Goal: Navigation & Orientation: Find specific page/section

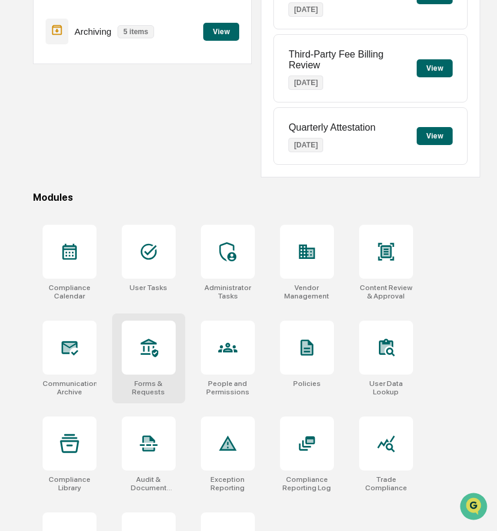
scroll to position [220, 0]
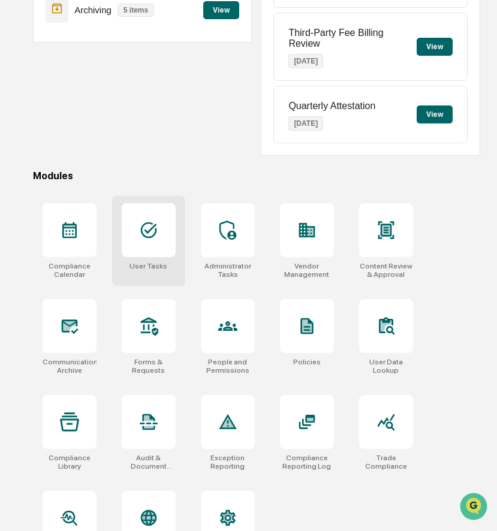
click at [170, 251] on div at bounding box center [149, 230] width 54 height 54
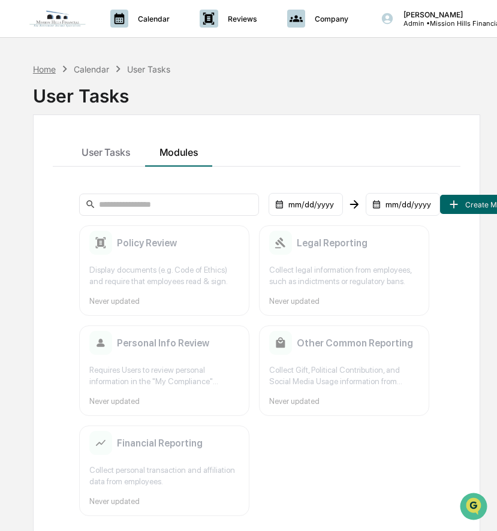
click at [49, 68] on div "Home" at bounding box center [44, 69] width 23 height 10
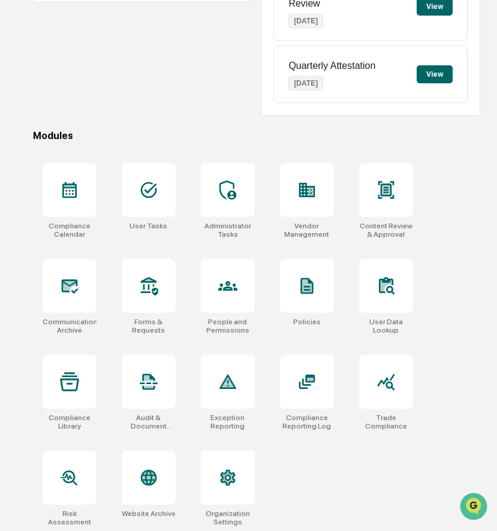
scroll to position [264, 0]
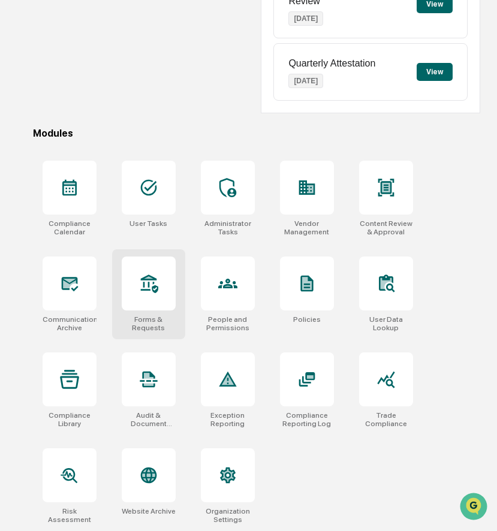
click at [156, 303] on div at bounding box center [149, 283] width 54 height 54
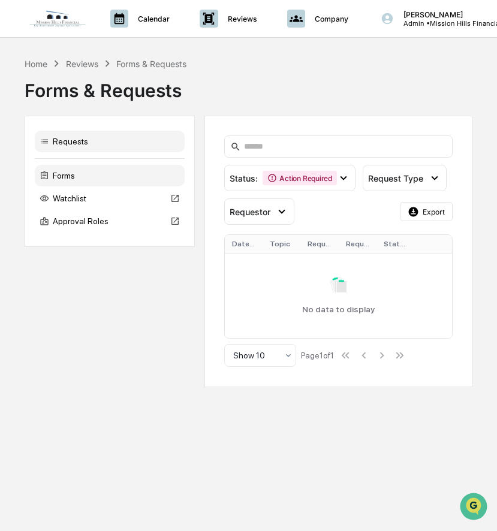
click at [128, 180] on div "Forms" at bounding box center [110, 176] width 150 height 22
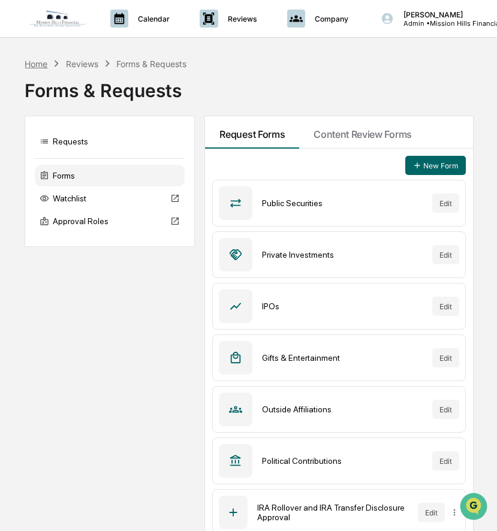
click at [39, 66] on div "Home" at bounding box center [36, 64] width 23 height 10
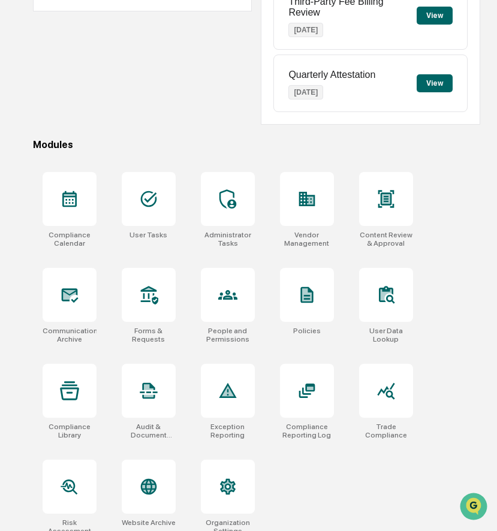
scroll to position [264, 0]
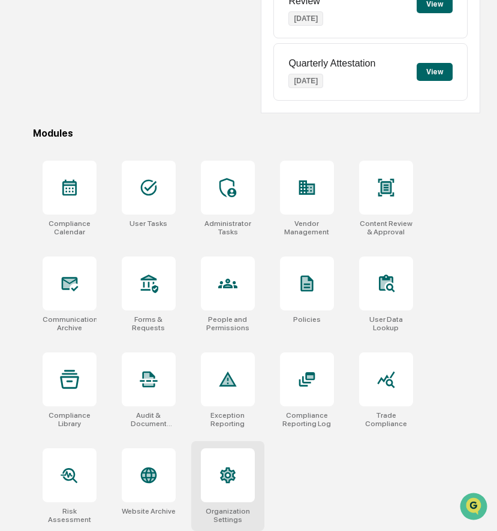
click at [212, 474] on div at bounding box center [228, 475] width 54 height 54
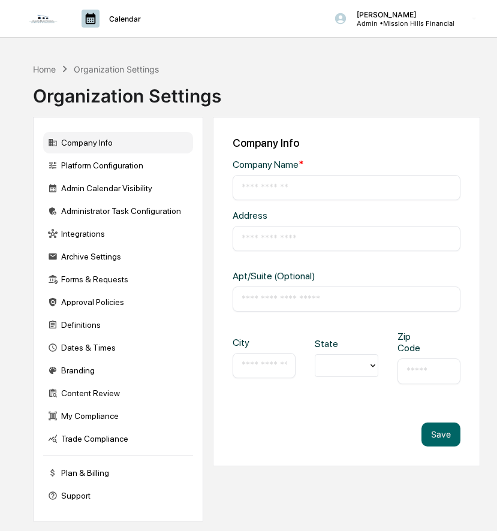
type input "**********"
type input "*********"
type input "*****"
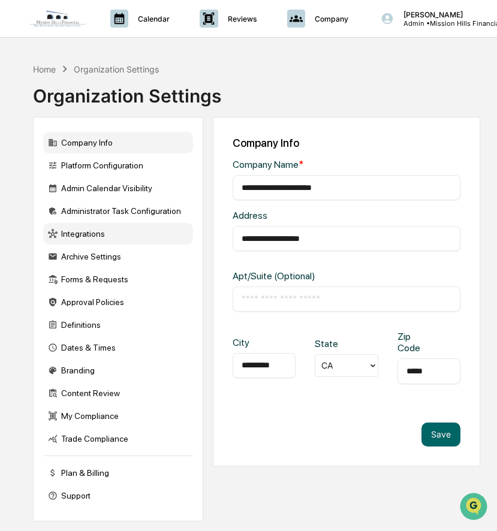
click at [134, 242] on div "Integrations" at bounding box center [118, 234] width 150 height 22
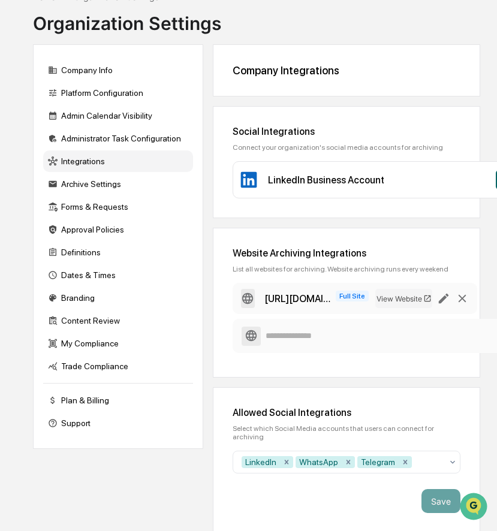
scroll to position [76, 0]
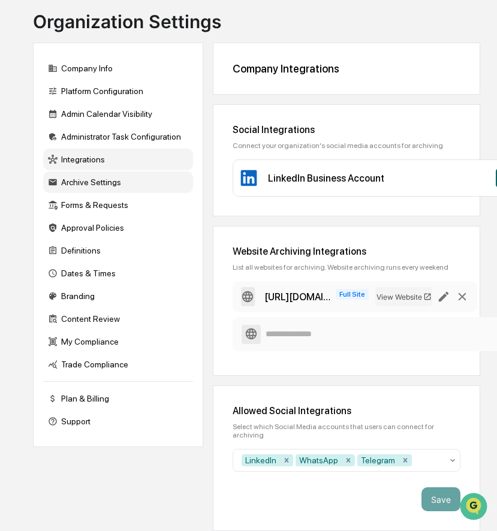
click at [139, 179] on div "Archive Settings" at bounding box center [118, 182] width 150 height 22
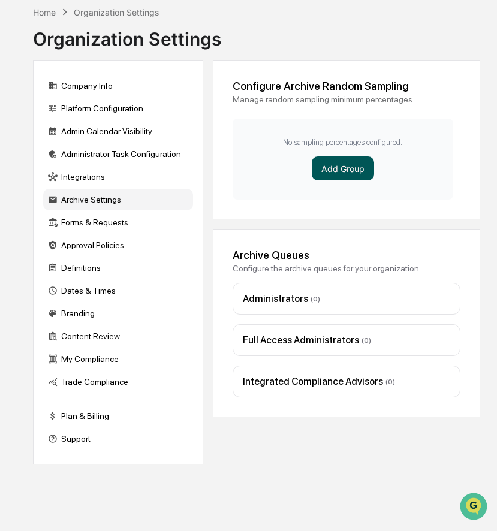
click at [331, 171] on button "Add Group" at bounding box center [343, 168] width 62 height 24
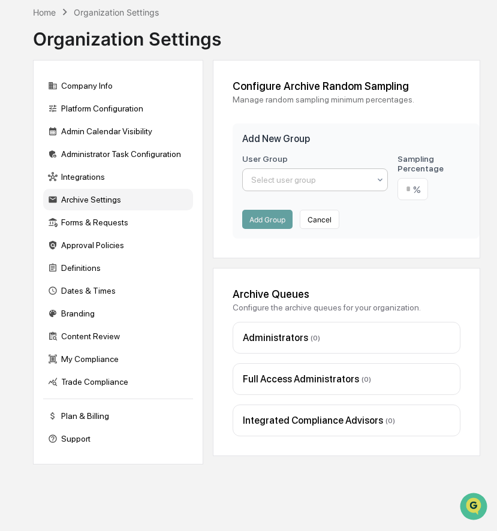
click at [313, 180] on div at bounding box center [310, 180] width 118 height 12
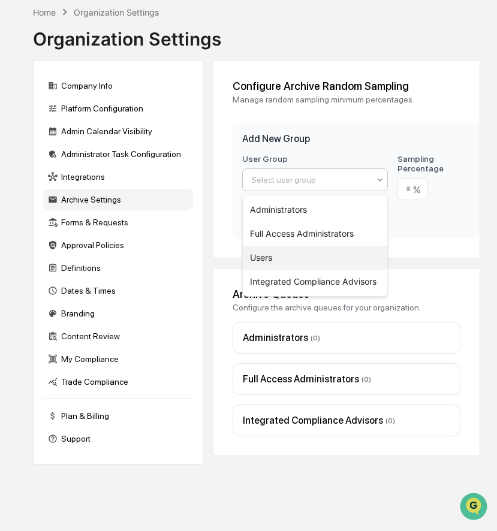
click at [289, 255] on div "Users" at bounding box center [315, 258] width 144 height 24
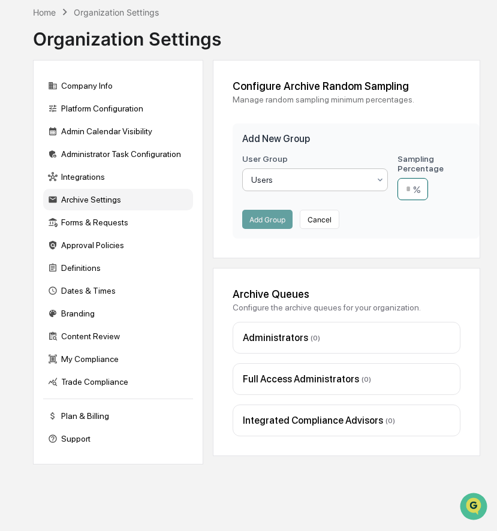
click at [410, 191] on input "number" at bounding box center [412, 189] width 31 height 22
type input "**"
click at [284, 219] on button "Add Group" at bounding box center [267, 219] width 50 height 19
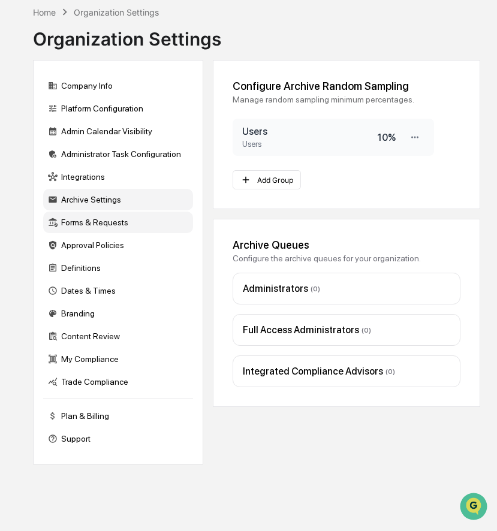
click at [116, 216] on div "Forms & Requests" at bounding box center [118, 223] width 150 height 22
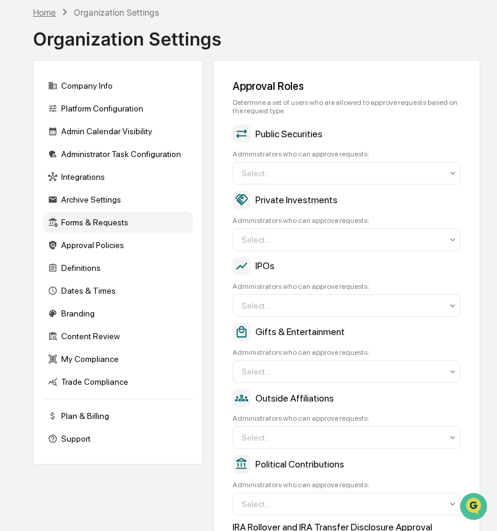
click at [49, 12] on div "Home" at bounding box center [44, 12] width 23 height 10
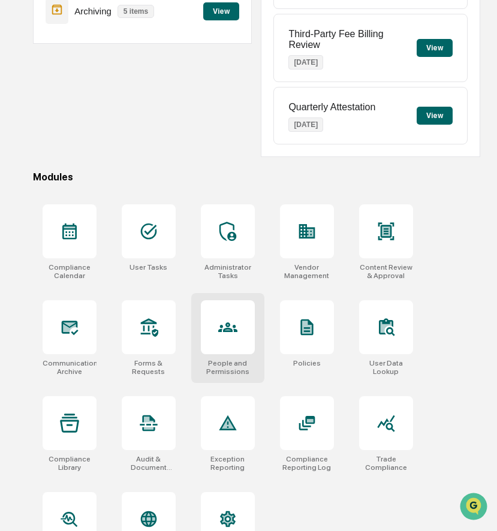
scroll to position [264, 0]
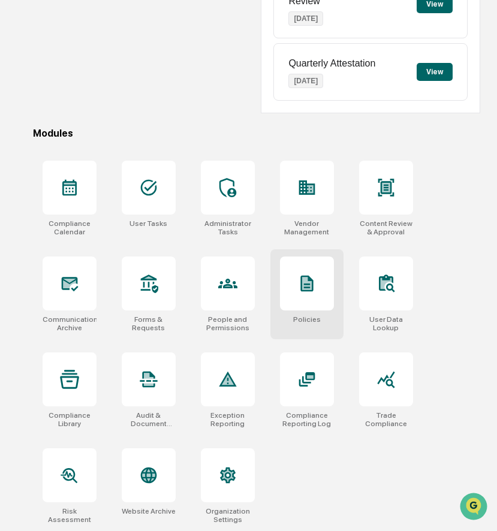
click at [282, 304] on div at bounding box center [307, 283] width 54 height 54
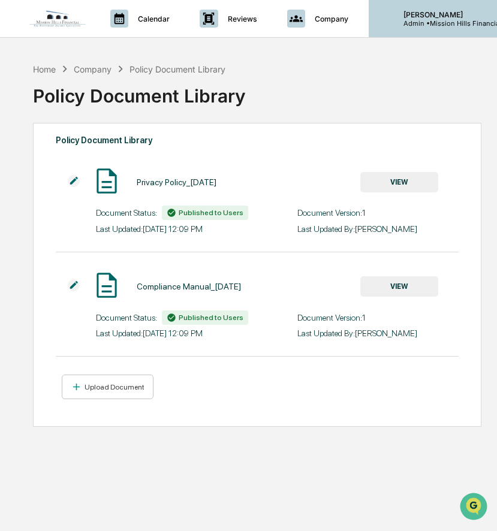
click at [439, 23] on p "Admin • Mission Hills Financial" at bounding box center [447, 23] width 107 height 8
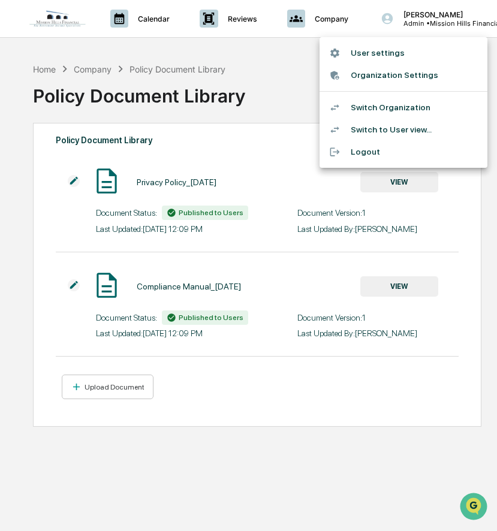
click at [241, 113] on div at bounding box center [248, 265] width 497 height 531
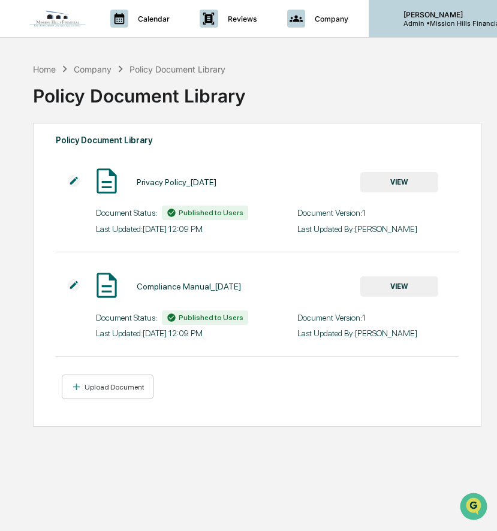
click at [421, 24] on p "Admin • [GEOGRAPHIC_DATA]" at bounding box center [447, 23] width 107 height 8
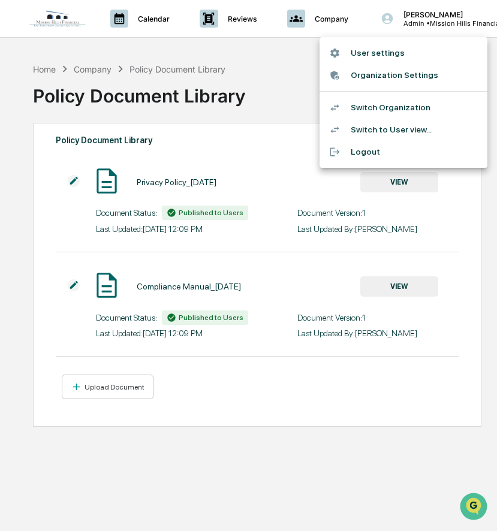
click at [303, 125] on div at bounding box center [248, 265] width 497 height 531
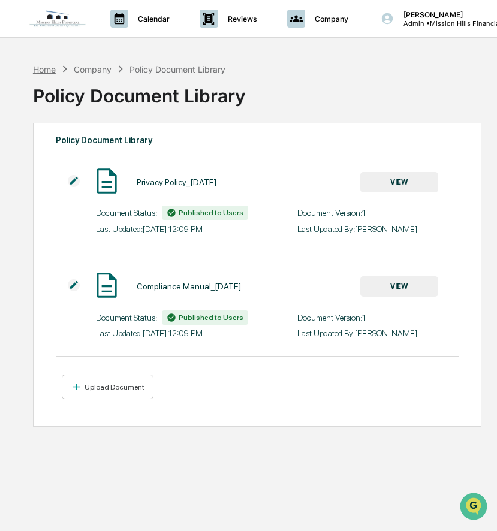
click at [44, 67] on div "Home" at bounding box center [44, 69] width 23 height 10
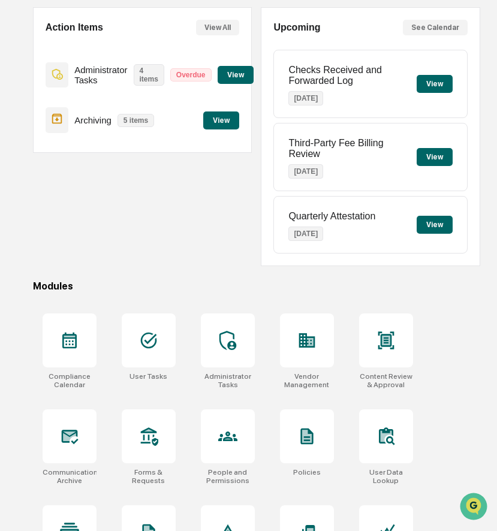
scroll to position [264, 0]
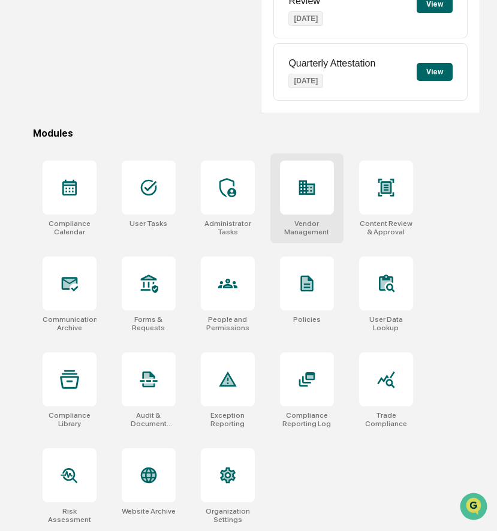
click at [316, 204] on div at bounding box center [307, 188] width 54 height 54
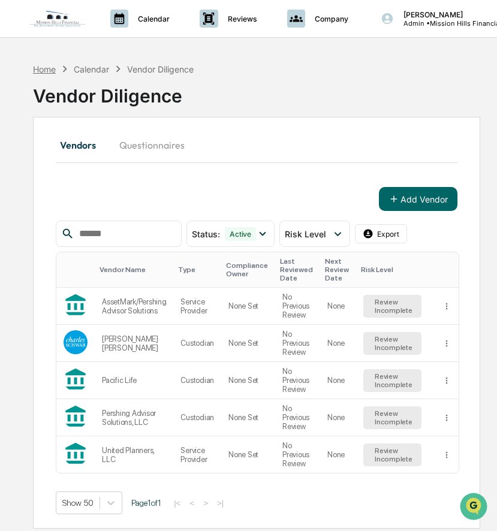
click at [52, 65] on div "Home" at bounding box center [44, 69] width 23 height 10
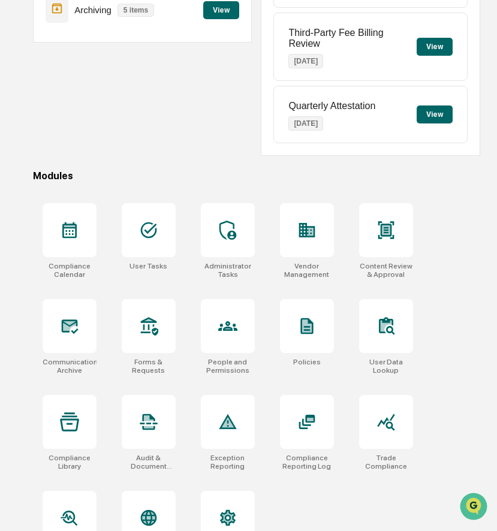
scroll to position [227, 0]
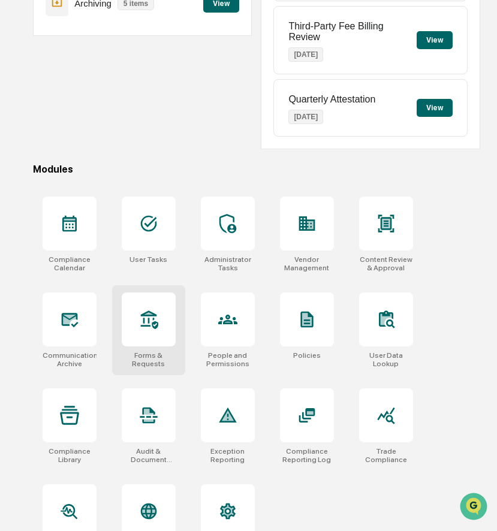
click at [158, 339] on div at bounding box center [149, 319] width 54 height 54
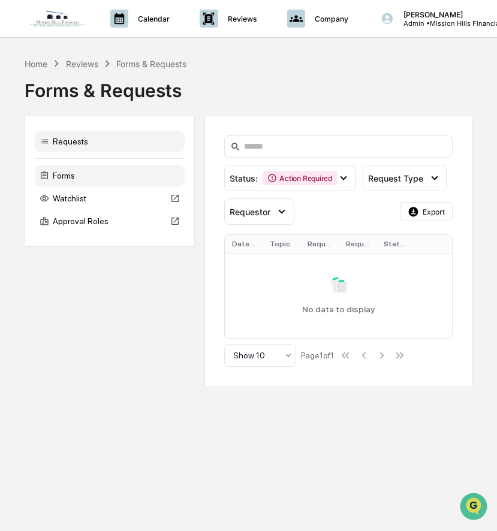
click at [108, 176] on div "Forms" at bounding box center [110, 176] width 150 height 22
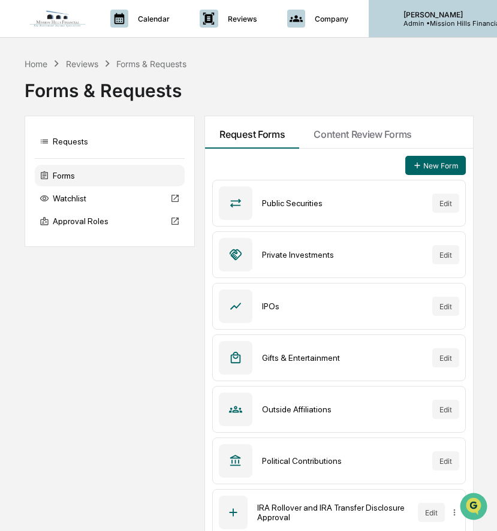
click at [457, 22] on p "Admin • [GEOGRAPHIC_DATA]" at bounding box center [447, 23] width 107 height 8
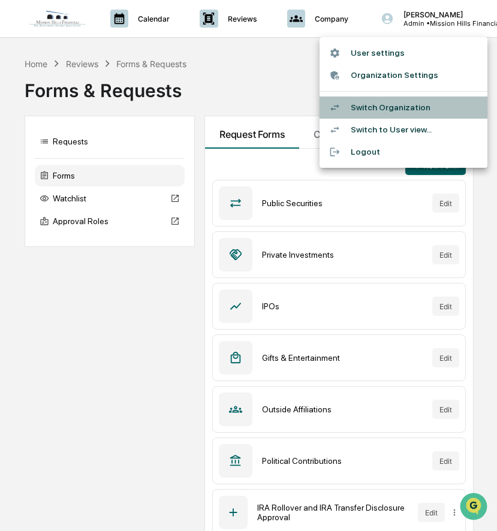
click at [408, 107] on li "Switch Organization" at bounding box center [403, 107] width 168 height 22
